Goal: Task Accomplishment & Management: Manage account settings

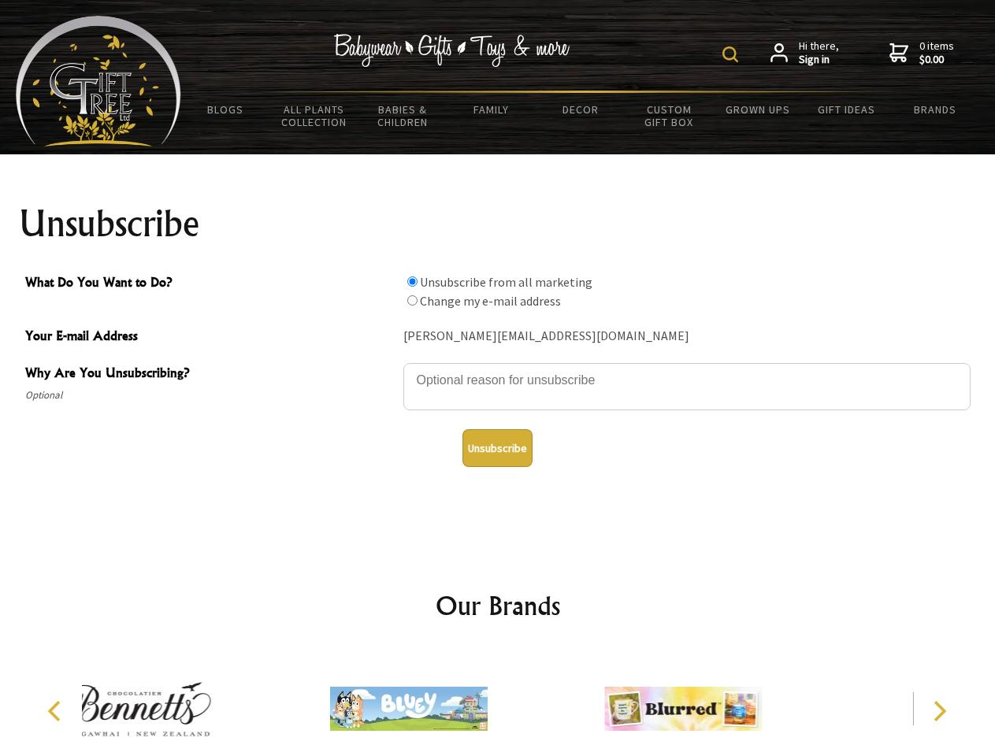
click at [733, 54] on img at bounding box center [730, 54] width 16 height 16
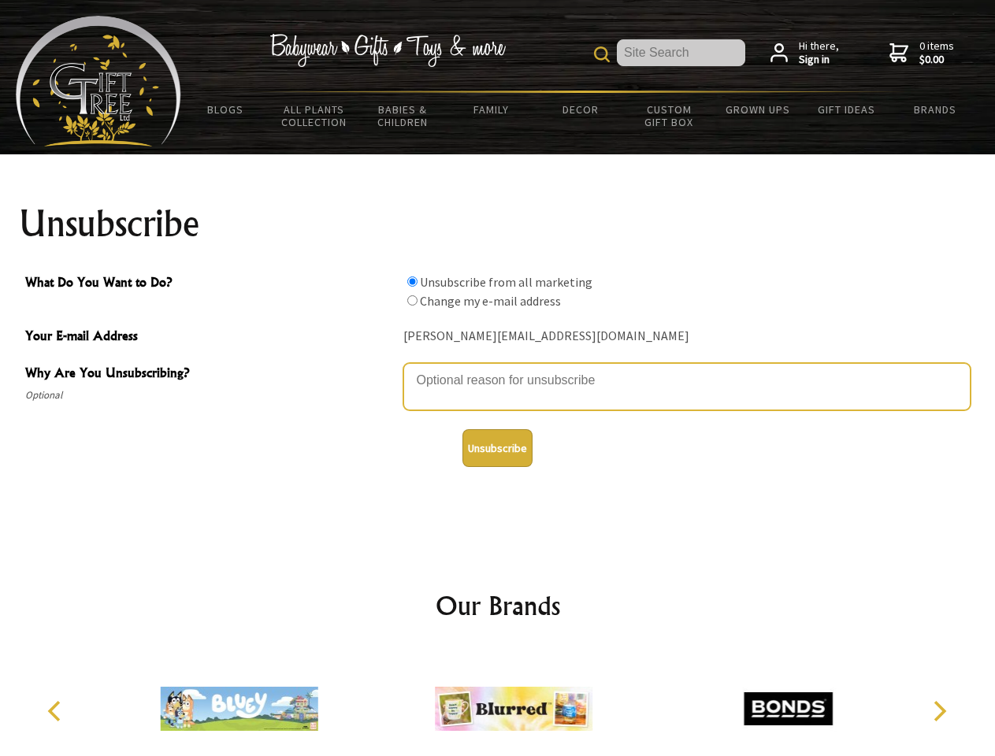
click at [498, 369] on textarea "Why Are You Unsubscribing?" at bounding box center [686, 386] width 567 height 47
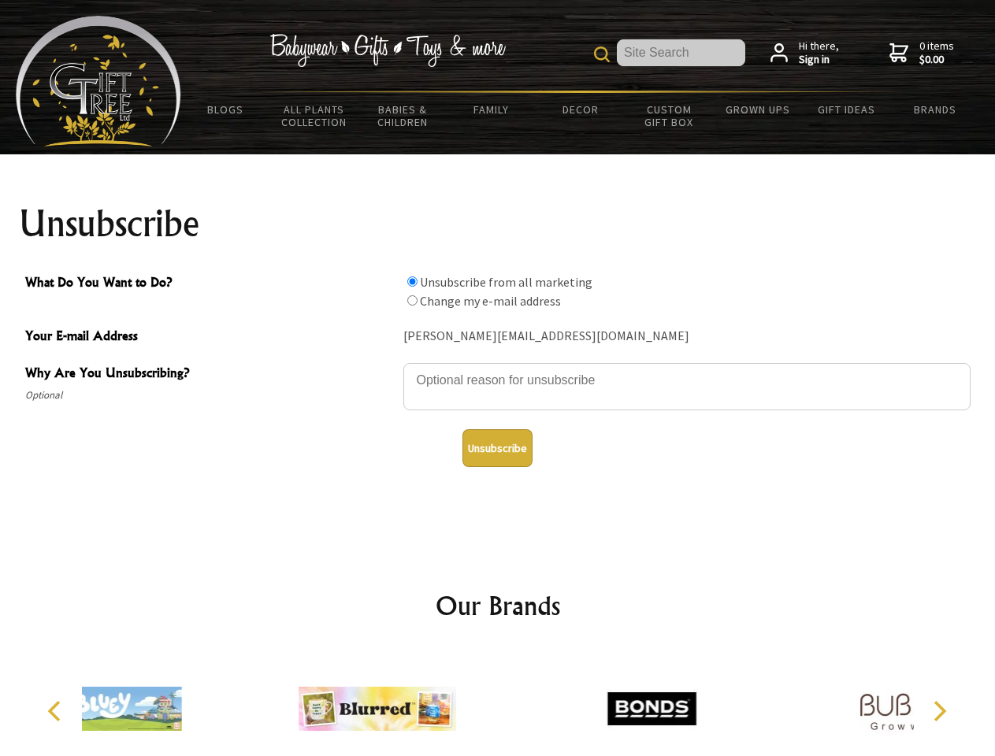
click at [412, 281] on input "What Do You Want to Do?" at bounding box center [412, 282] width 10 height 10
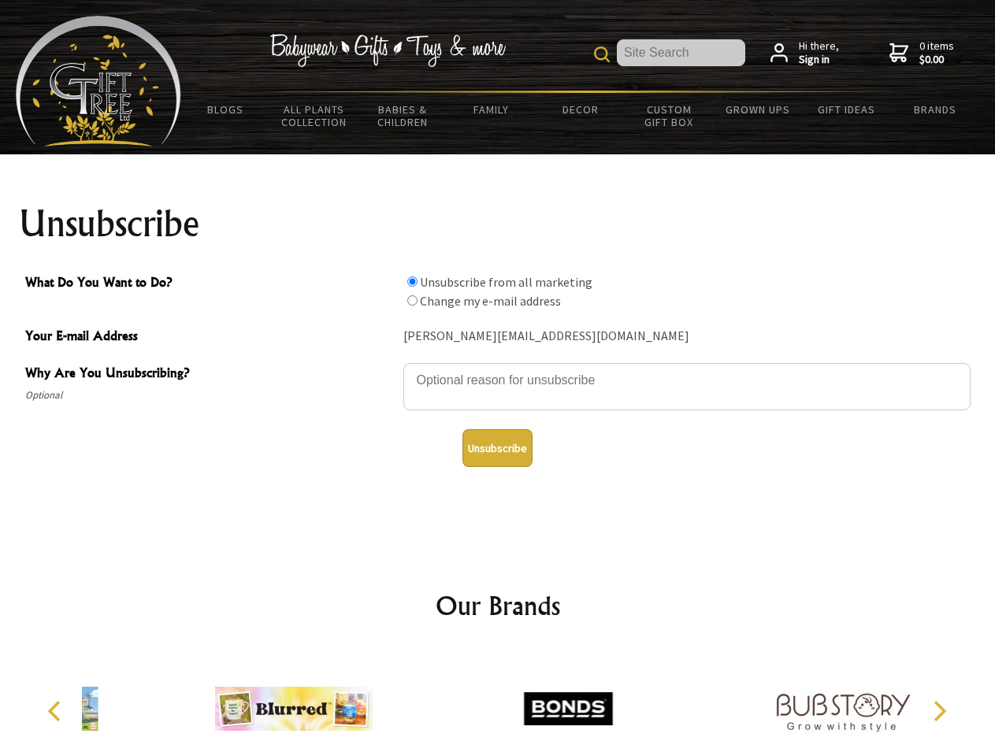
click at [412, 300] on input "What Do You Want to Do?" at bounding box center [412, 300] width 10 height 10
radio input "true"
click at [497, 448] on button "Unsubscribe" at bounding box center [497, 448] width 70 height 38
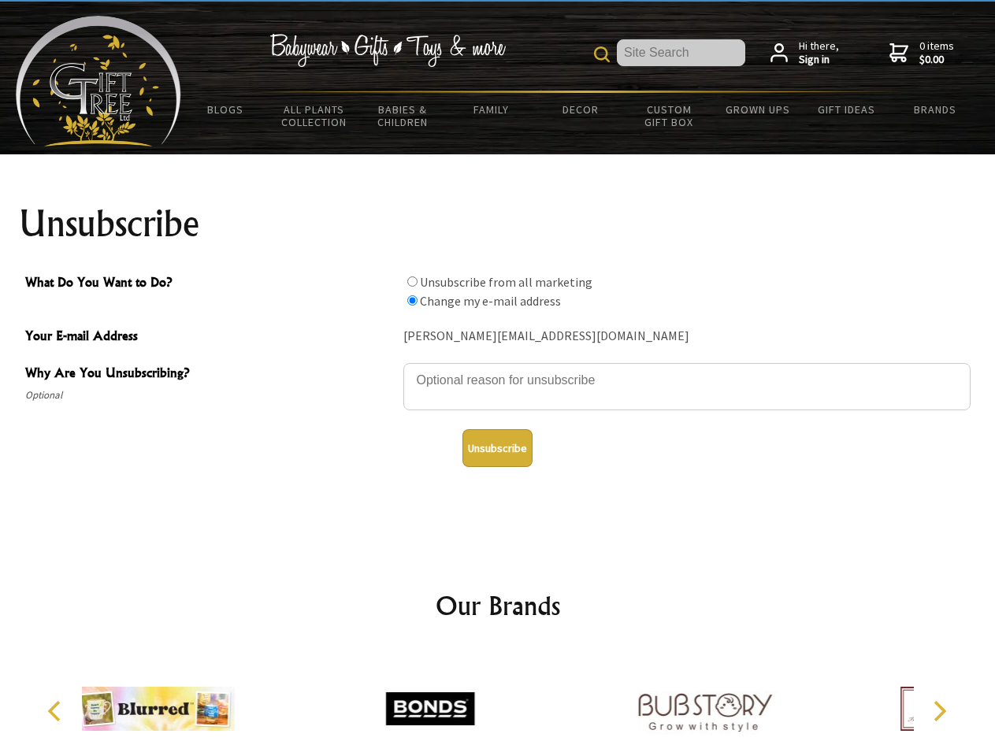
click at [498, 703] on div at bounding box center [430, 711] width 274 height 123
click at [57, 711] on icon "Previous" at bounding box center [56, 711] width 20 height 20
click at [939, 711] on icon "Next" at bounding box center [938, 711] width 20 height 20
